Goal: Task Accomplishment & Management: Manage account settings

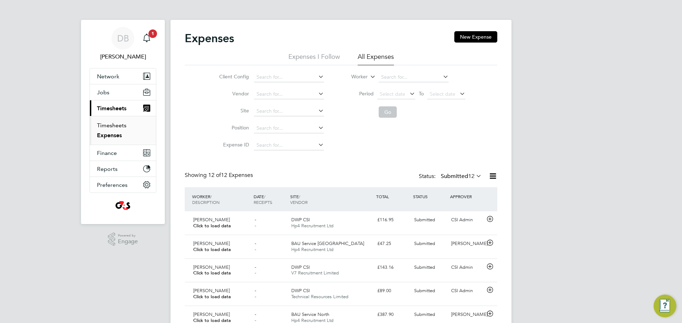
click at [109, 127] on link "Timesheets" at bounding box center [111, 125] width 29 height 7
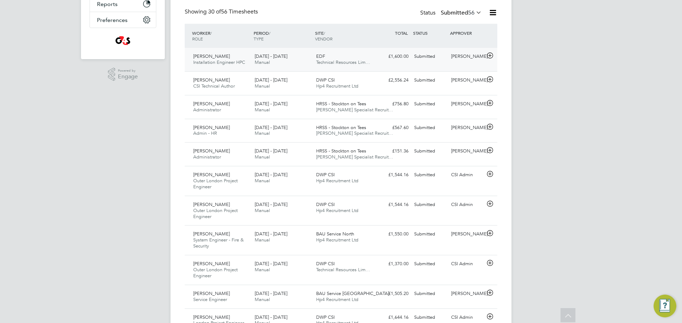
scroll to position [177, 0]
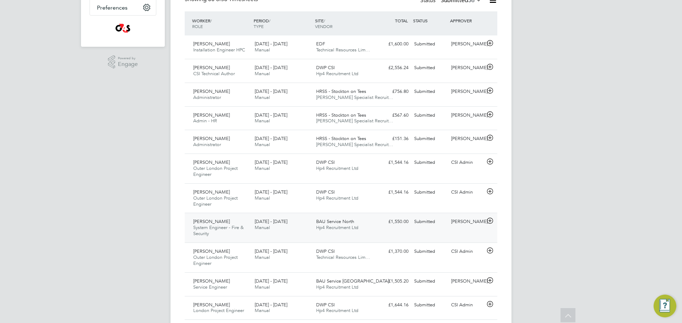
click at [217, 222] on span "Chris Watkins" at bounding box center [211, 222] width 37 height 6
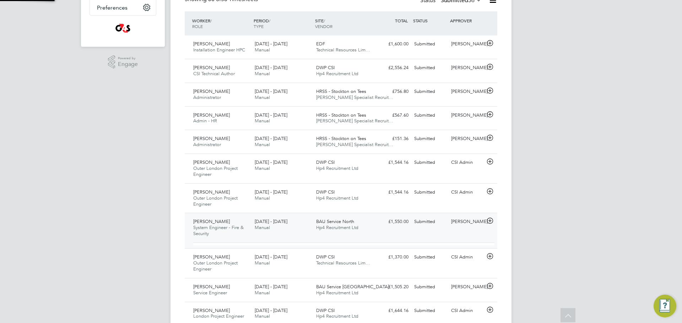
scroll to position [12, 69]
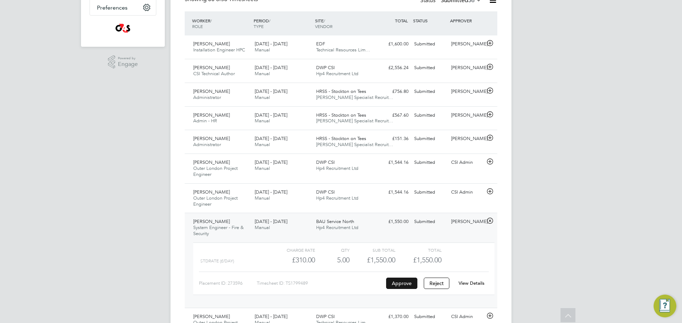
click at [408, 285] on button "Approve" at bounding box center [401, 283] width 31 height 11
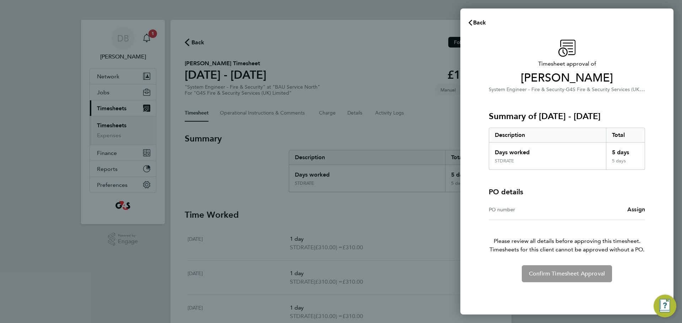
click at [636, 210] on span "Assign" at bounding box center [636, 209] width 18 height 7
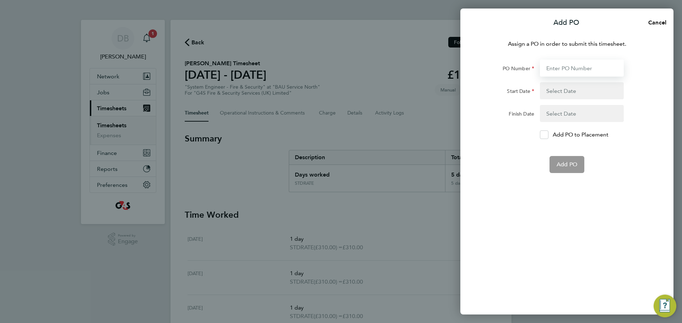
click at [584, 67] on input "PO Number" at bounding box center [582, 68] width 84 height 17
type input "50NO-BST8731-ML"
click at [572, 97] on button "button" at bounding box center [582, 90] width 84 height 17
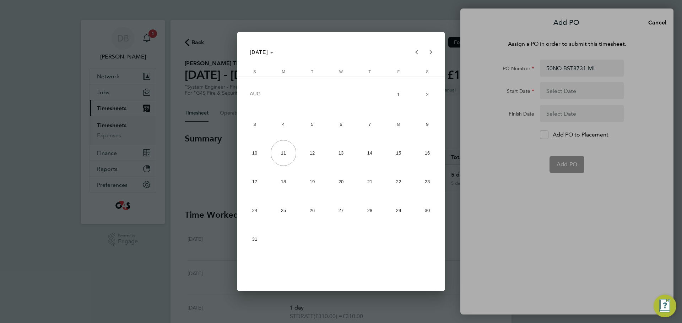
click at [284, 123] on span "4" at bounding box center [284, 124] width 26 height 26
type input "[DATE]"
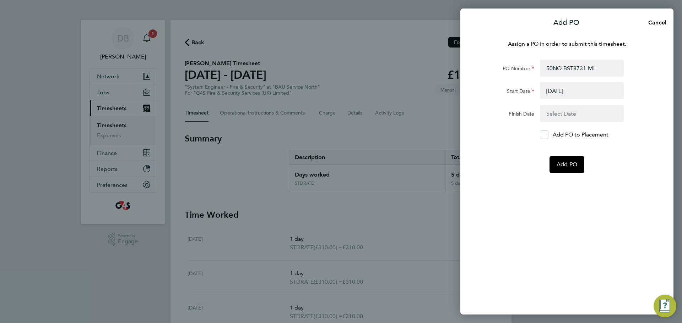
click at [553, 113] on button "button" at bounding box center [582, 113] width 84 height 17
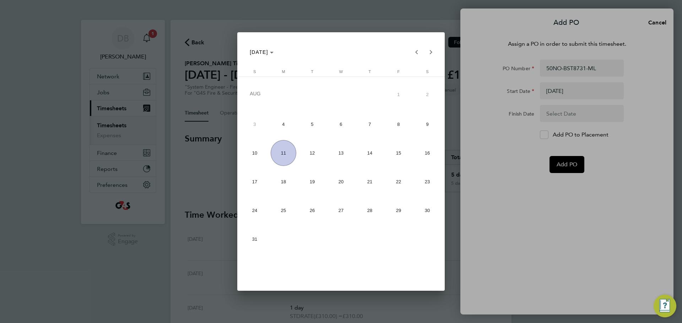
click at [256, 151] on span "10" at bounding box center [255, 153] width 26 height 26
type input "[DATE]"
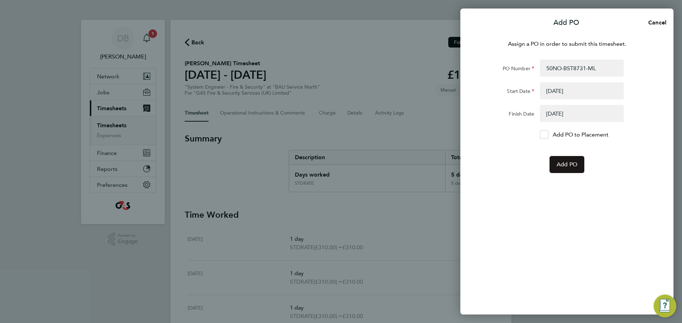
click at [558, 166] on span "Add PO" at bounding box center [566, 164] width 21 height 7
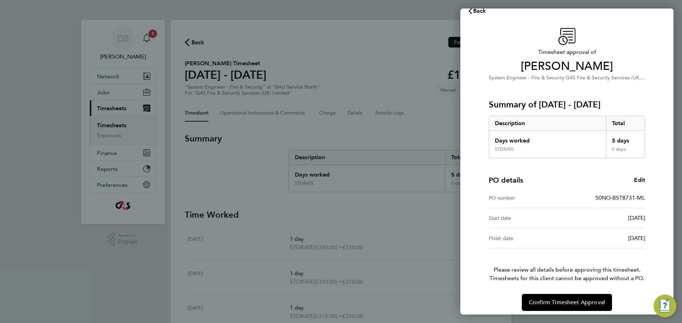
scroll to position [17, 0]
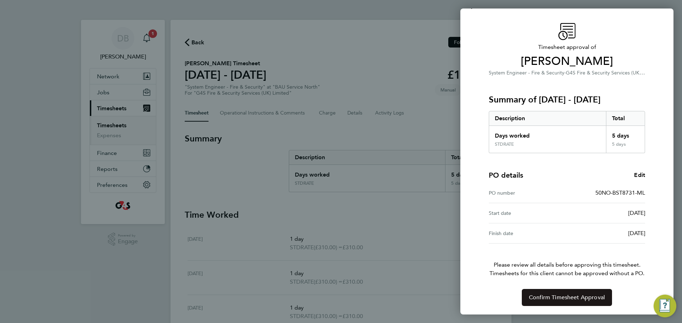
click at [565, 300] on span "Confirm Timesheet Approval" at bounding box center [567, 297] width 76 height 7
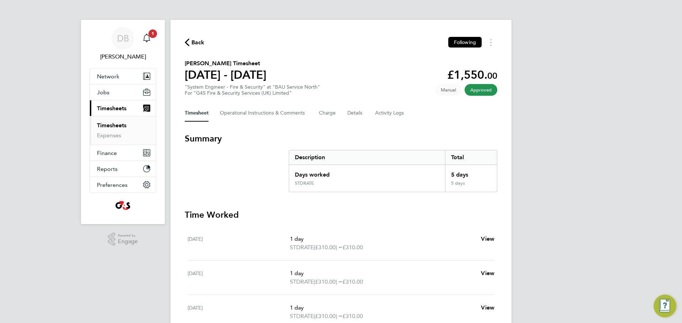
click at [113, 125] on link "Timesheets" at bounding box center [111, 125] width 29 height 7
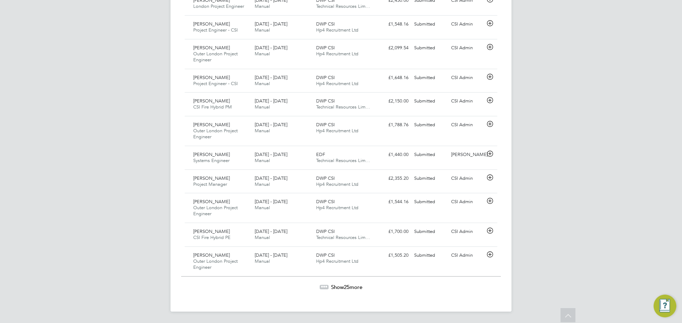
click at [350, 285] on span "Show 25 more" at bounding box center [346, 287] width 31 height 7
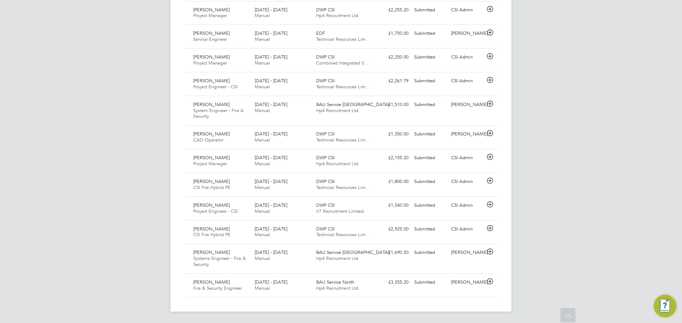
click at [234, 258] on span "Systems Engineer - Fire & Security" at bounding box center [219, 262] width 53 height 12
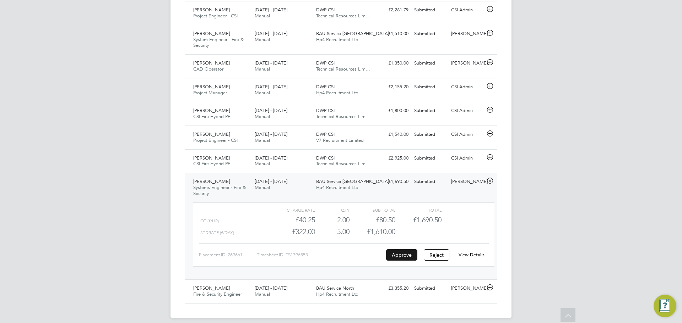
click at [401, 256] on button "Approve" at bounding box center [401, 255] width 31 height 11
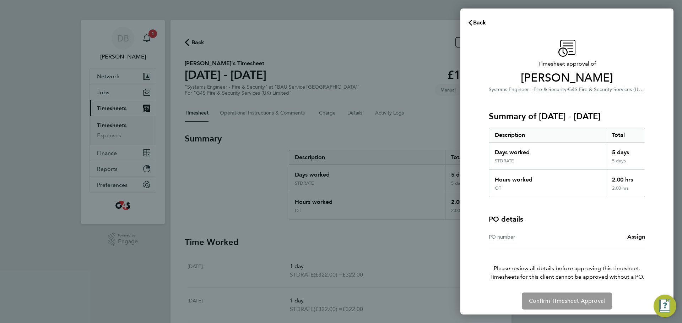
click at [629, 236] on span "Assign" at bounding box center [636, 237] width 18 height 7
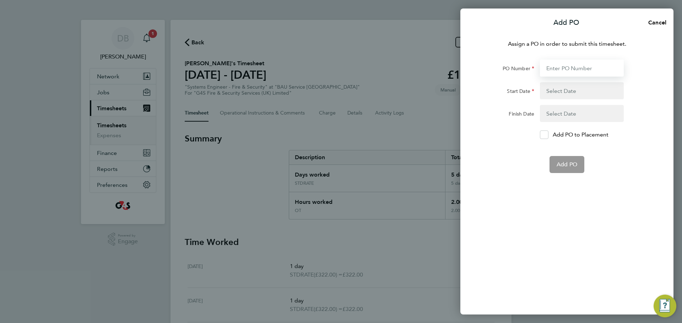
click at [569, 70] on input "PO Number" at bounding box center [582, 68] width 84 height 17
type input "50CS-BST8733-ML"
click at [569, 85] on button "button" at bounding box center [582, 90] width 84 height 17
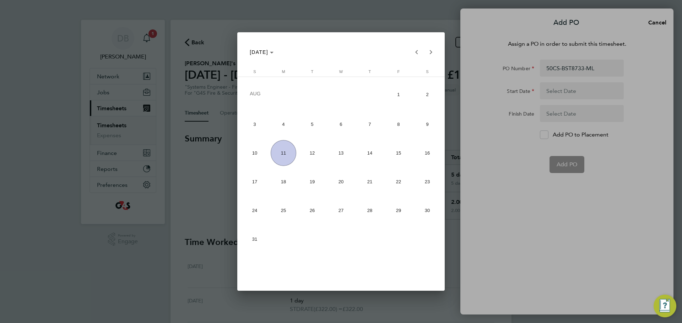
click at [277, 123] on span "4" at bounding box center [284, 124] width 26 height 26
type input "[DATE]"
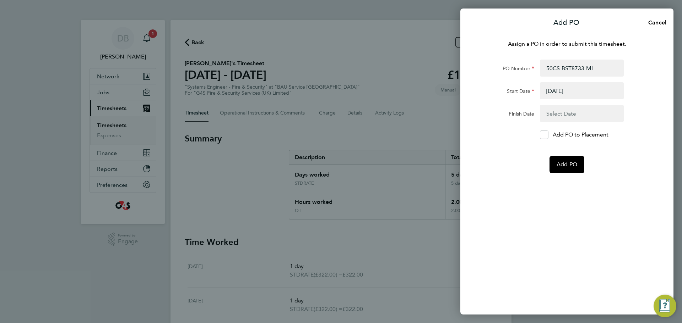
click at [567, 114] on button "button" at bounding box center [582, 113] width 84 height 17
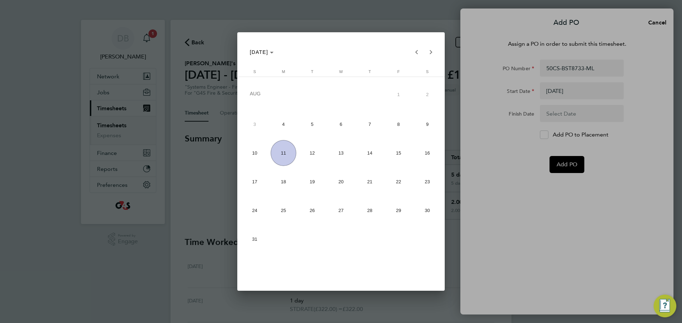
click at [255, 153] on span "10" at bounding box center [255, 153] width 26 height 26
type input "[DATE]"
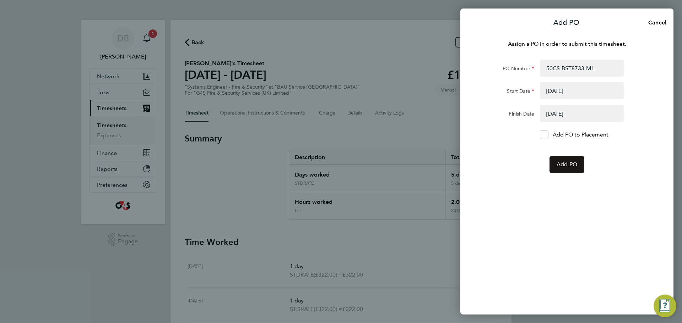
click at [563, 169] on button "Add PO" at bounding box center [566, 164] width 35 height 17
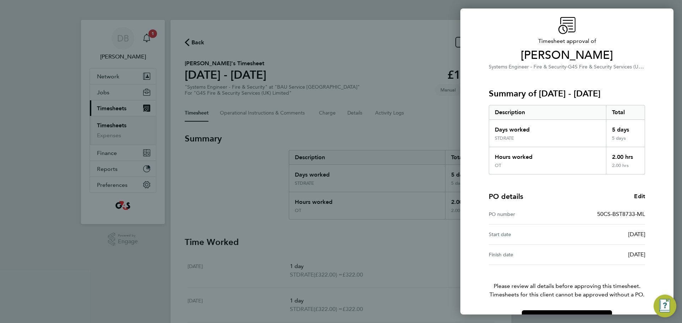
scroll to position [44, 0]
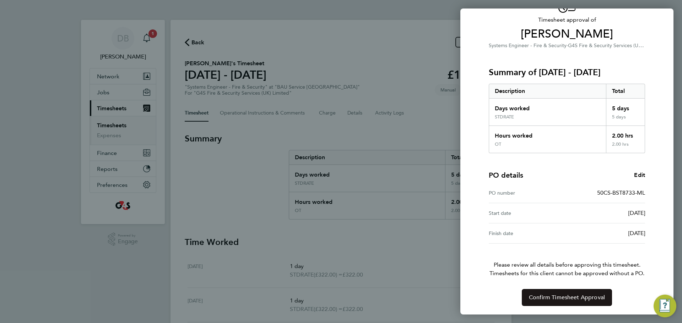
click at [563, 302] on button "Confirm Timesheet Approval" at bounding box center [566, 297] width 90 height 17
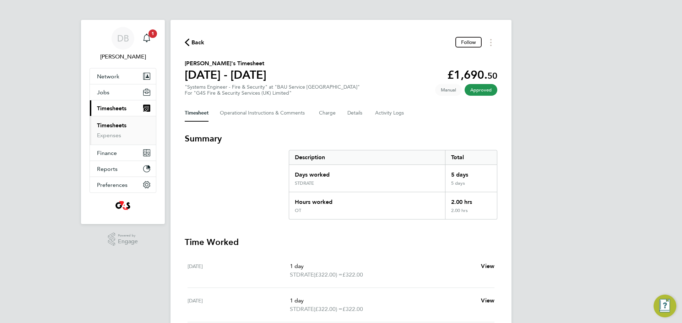
click at [115, 125] on link "Timesheets" at bounding box center [111, 125] width 29 height 7
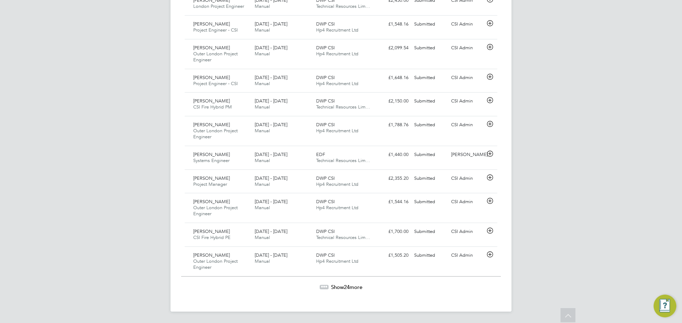
click at [340, 288] on span "Show 24 more" at bounding box center [346, 287] width 31 height 7
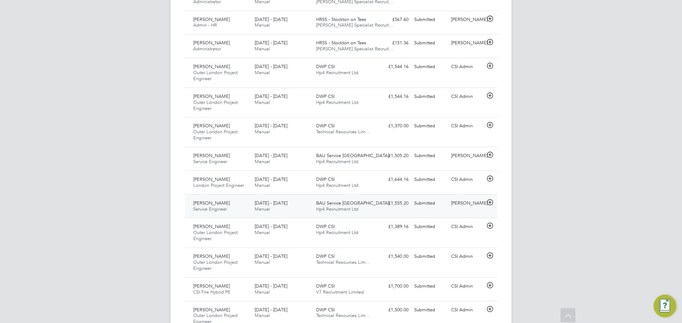
click at [337, 206] on div "BAU Service [GEOGRAPHIC_DATA] Recruitment Ltd" at bounding box center [343, 207] width 61 height 18
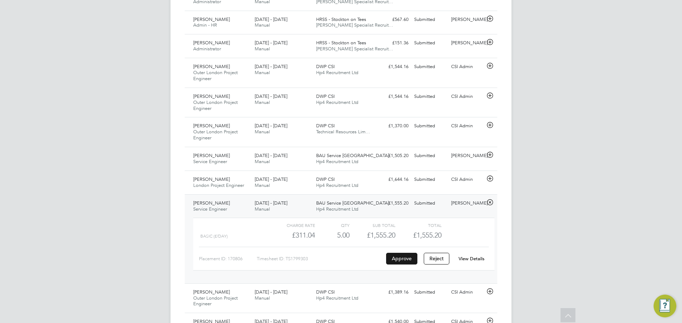
click at [405, 261] on button "Approve" at bounding box center [401, 258] width 31 height 11
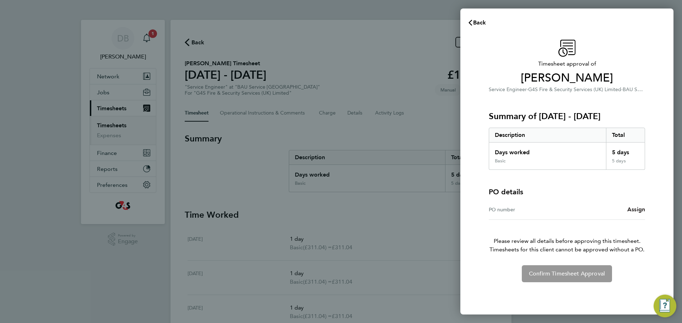
click at [631, 211] on span "Assign" at bounding box center [636, 209] width 18 height 7
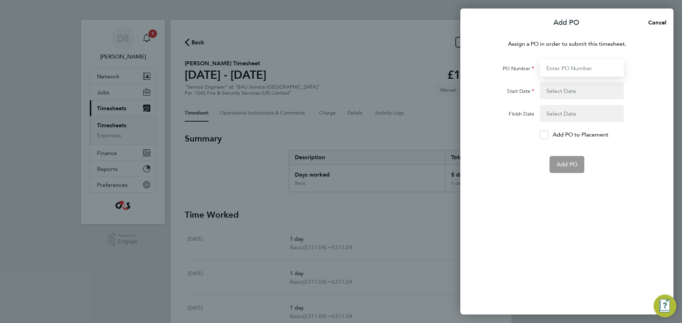
click at [562, 66] on input "PO Number" at bounding box center [582, 68] width 84 height 17
type input "50SE-BST8732-ML"
click at [557, 95] on button "button" at bounding box center [582, 90] width 84 height 17
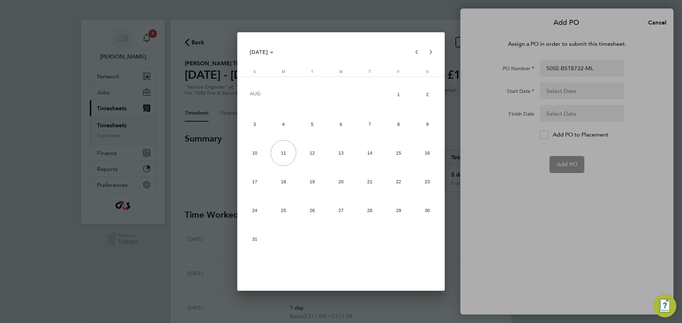
click at [280, 124] on span "4" at bounding box center [284, 124] width 26 height 26
type input "[DATE]"
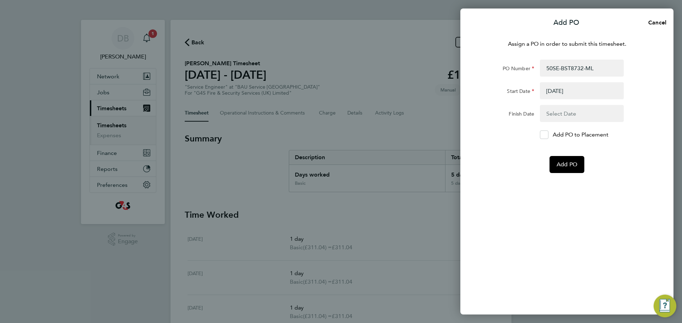
click at [570, 114] on button "button" at bounding box center [582, 113] width 84 height 17
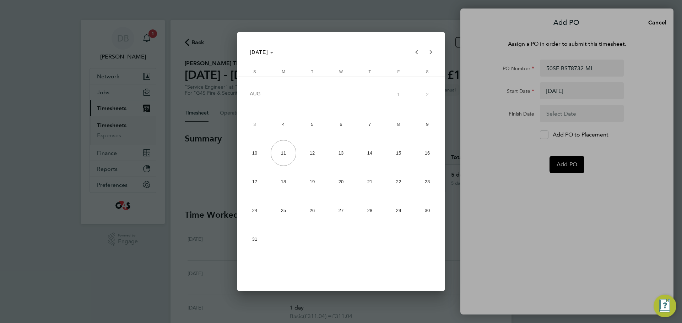
click at [254, 155] on span "10" at bounding box center [255, 153] width 26 height 26
type input "[DATE]"
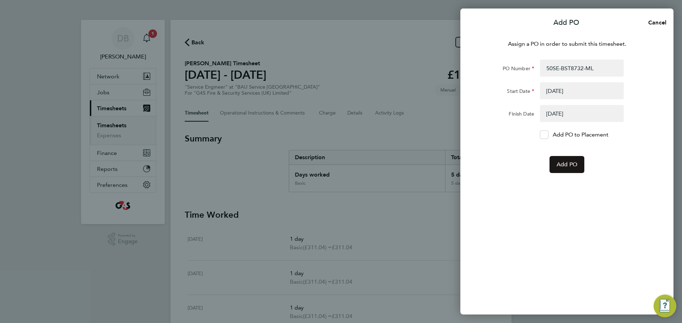
click at [575, 166] on span "Add PO" at bounding box center [566, 164] width 21 height 7
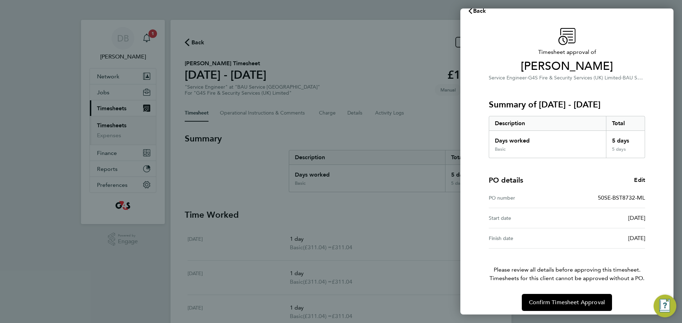
scroll to position [17, 0]
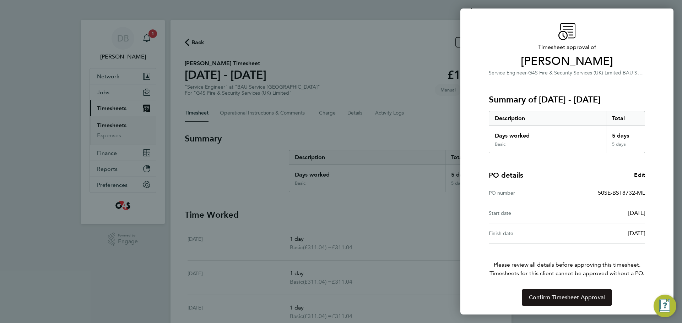
click at [553, 300] on span "Confirm Timesheet Approval" at bounding box center [567, 297] width 76 height 7
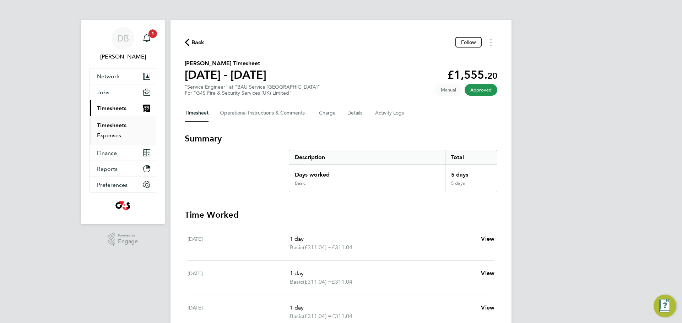
click at [114, 137] on link "Expenses" at bounding box center [109, 135] width 24 height 7
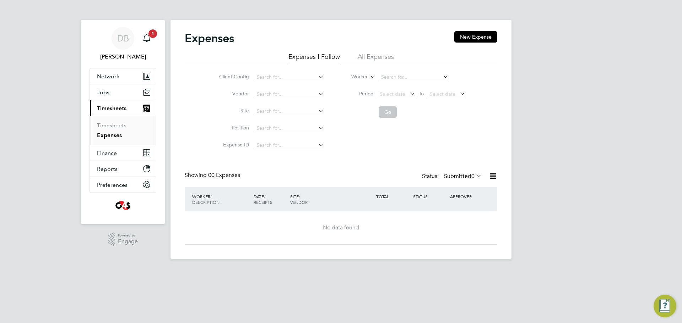
click at [379, 55] on li "All Expenses" at bounding box center [375, 59] width 36 height 13
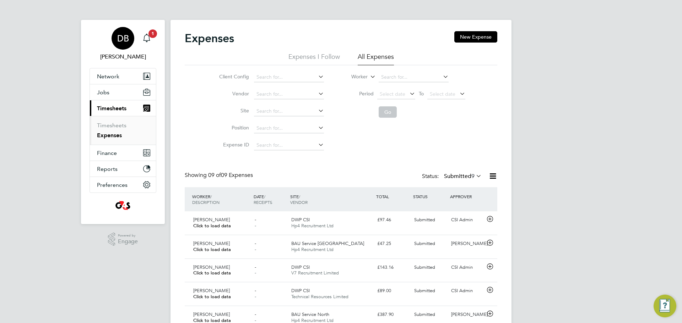
click at [116, 39] on div "DB" at bounding box center [122, 38] width 23 height 23
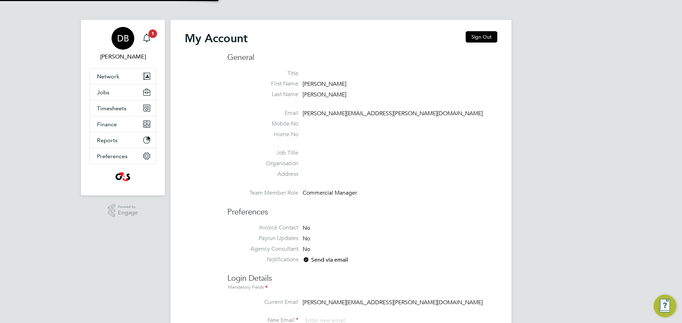
type input "david.bringhurst@uk.g4s.com"
click at [481, 41] on button "Sign Out" at bounding box center [481, 36] width 32 height 11
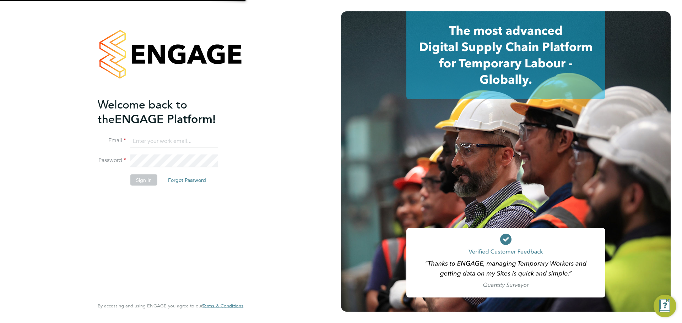
type input "david.bringhurst@uk.g4s.com"
